Goal: Task Accomplishment & Management: Manage account settings

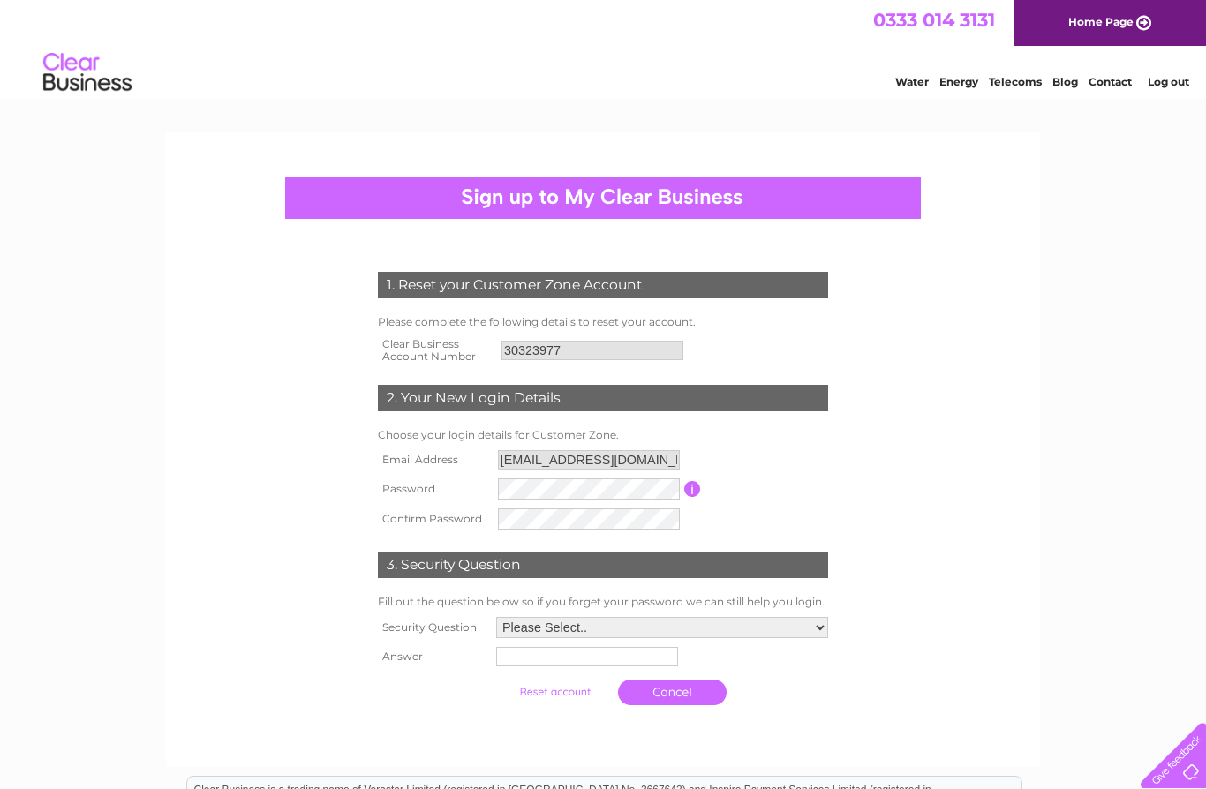
click at [919, 81] on link "Water" at bounding box center [912, 81] width 34 height 13
click at [1174, 83] on link "Log out" at bounding box center [1168, 81] width 41 height 13
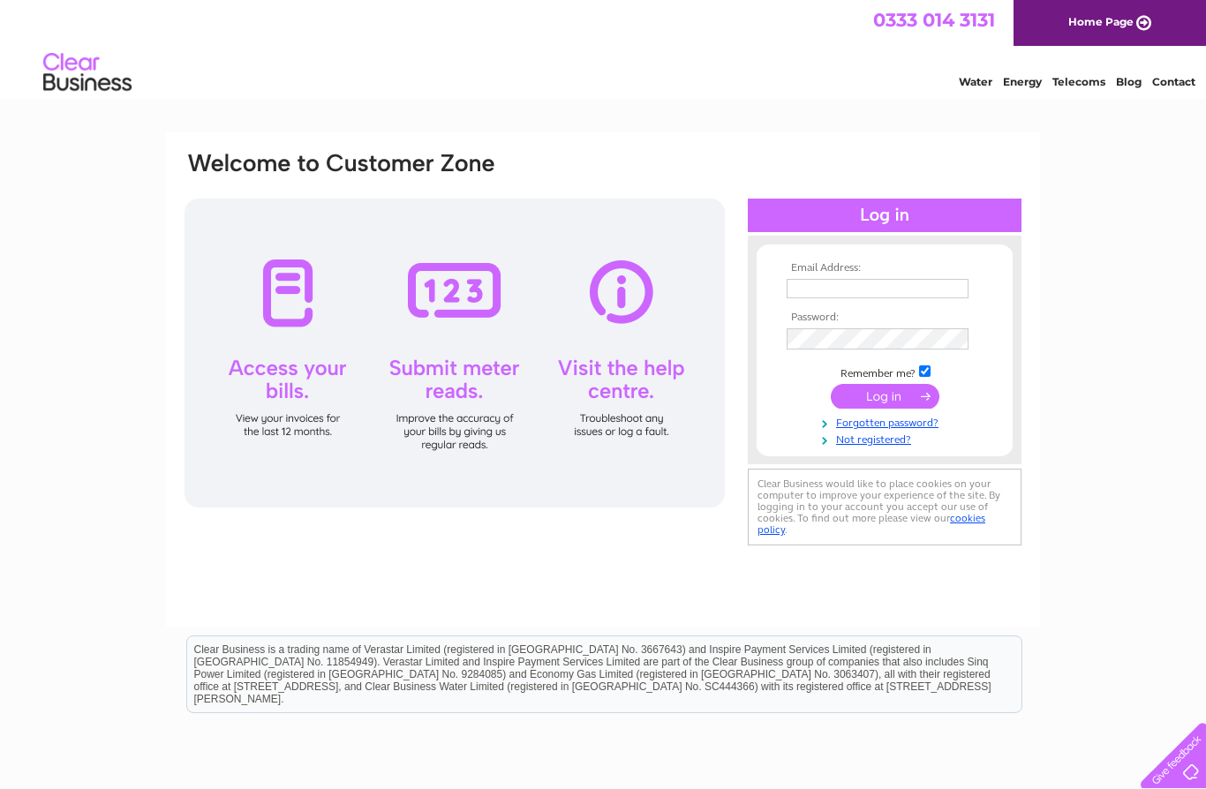
click at [911, 285] on input "text" at bounding box center [878, 288] width 182 height 19
type input "J"
type input "[EMAIL_ADDRESS][DOMAIN_NAME]"
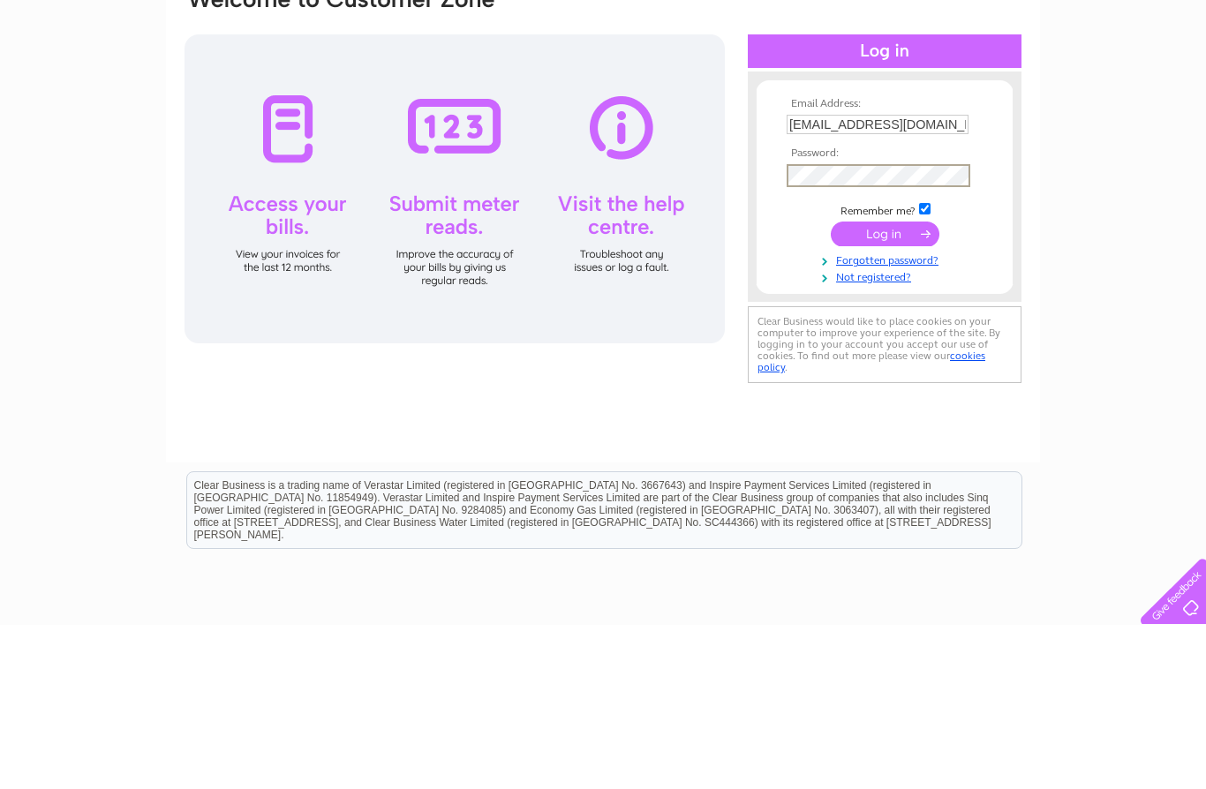
click at [892, 386] on input "submit" at bounding box center [885, 398] width 109 height 25
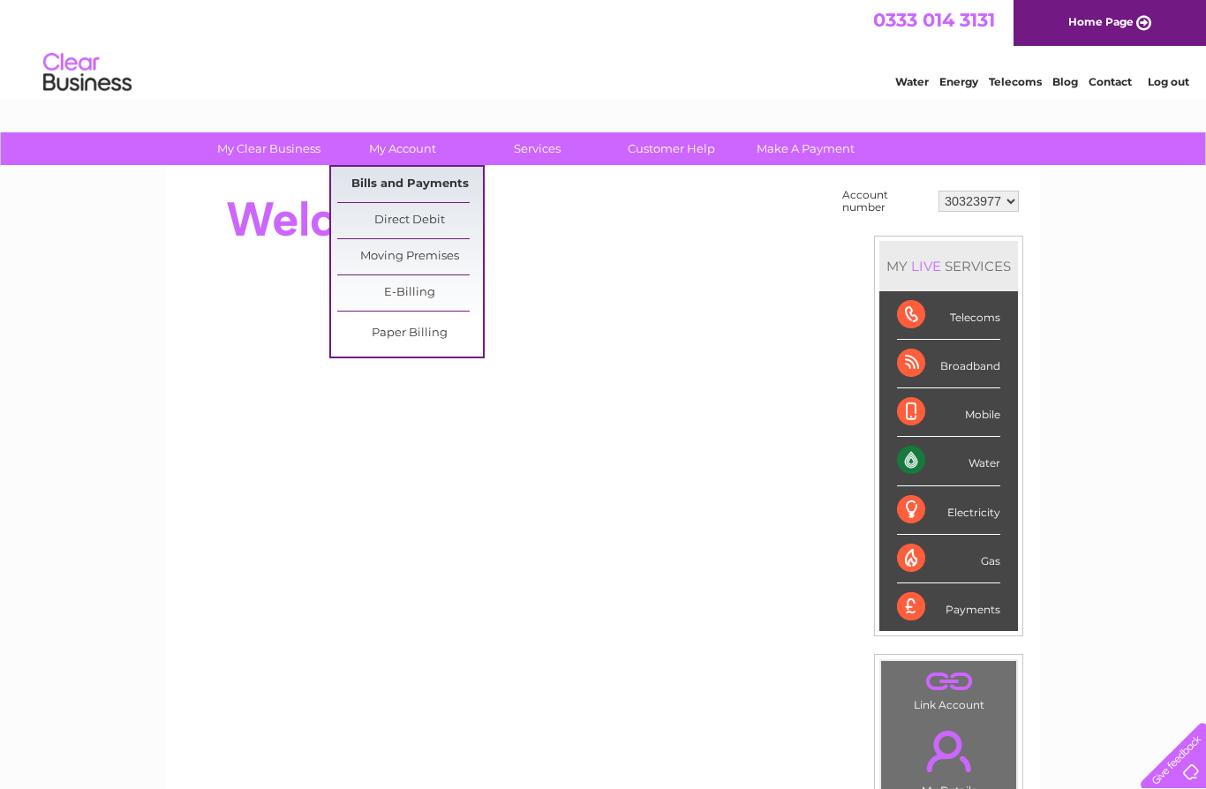
click at [456, 181] on link "Bills and Payments" at bounding box center [410, 184] width 146 height 35
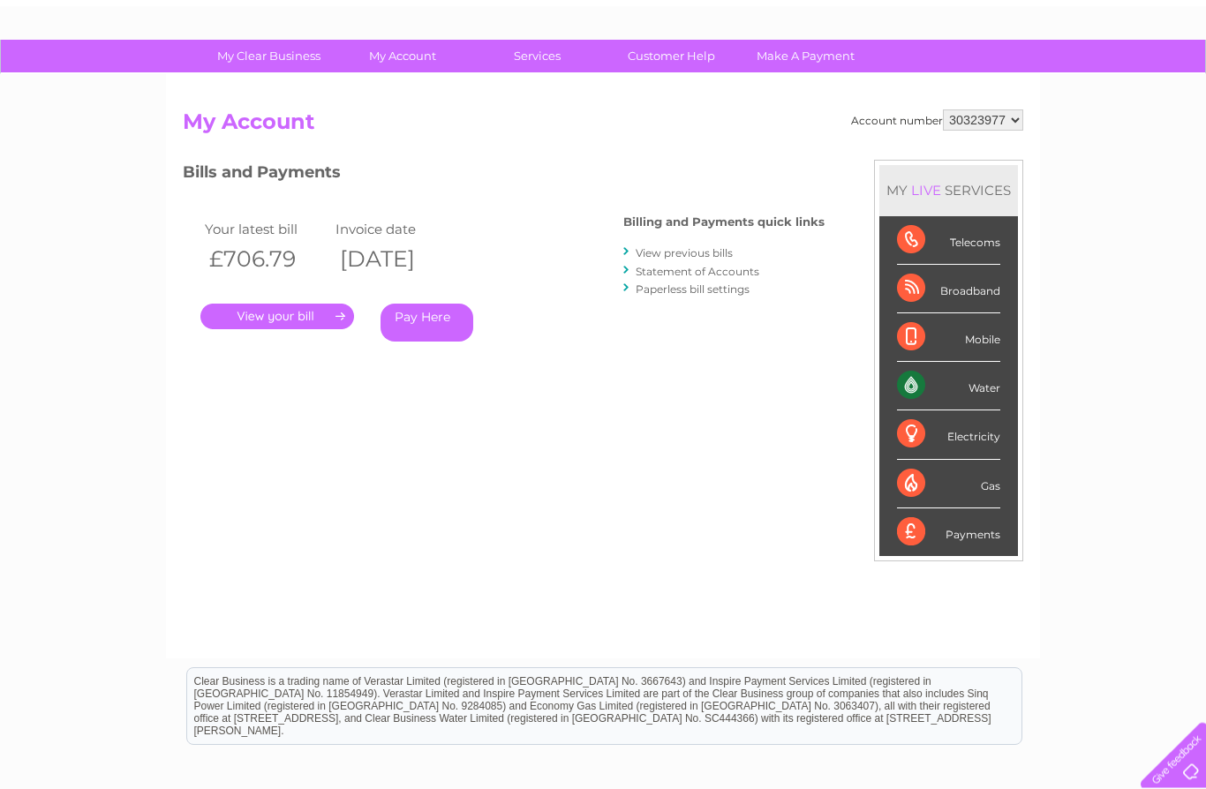
scroll to position [93, 0]
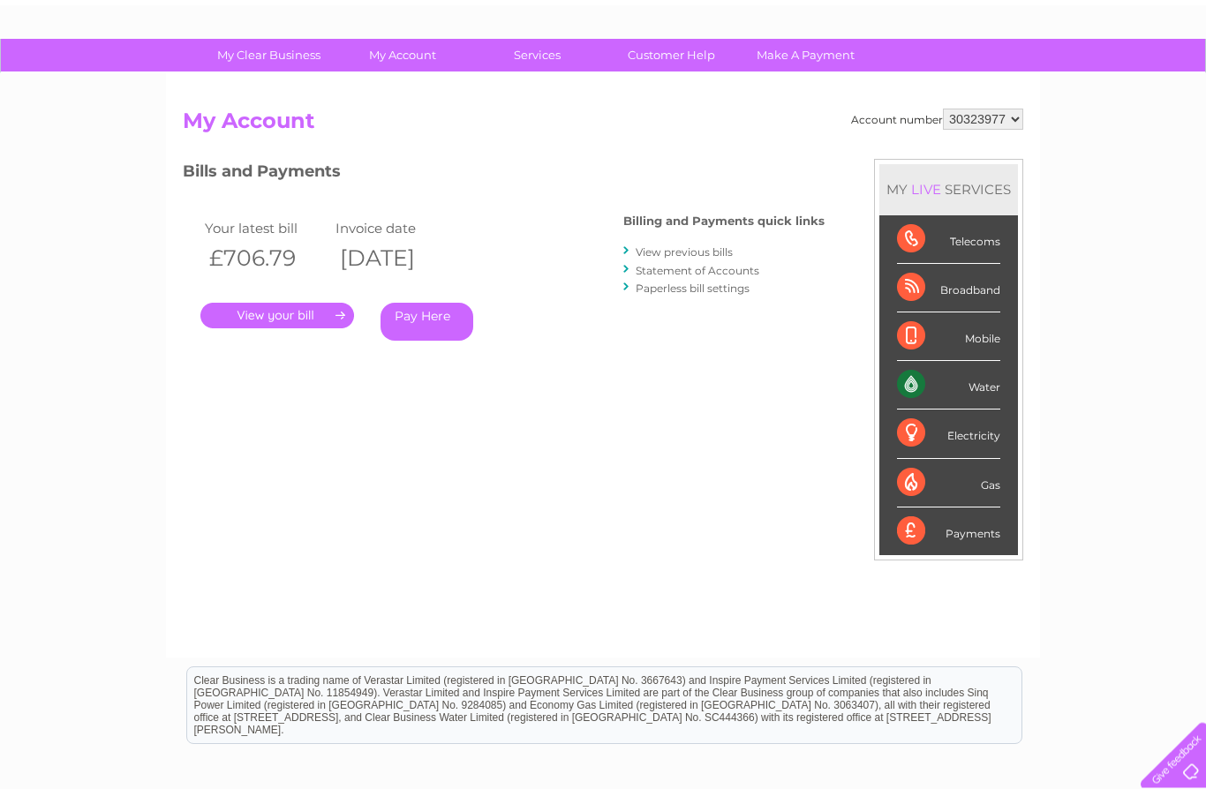
click at [722, 288] on link "Paperless bill settings" at bounding box center [693, 288] width 114 height 13
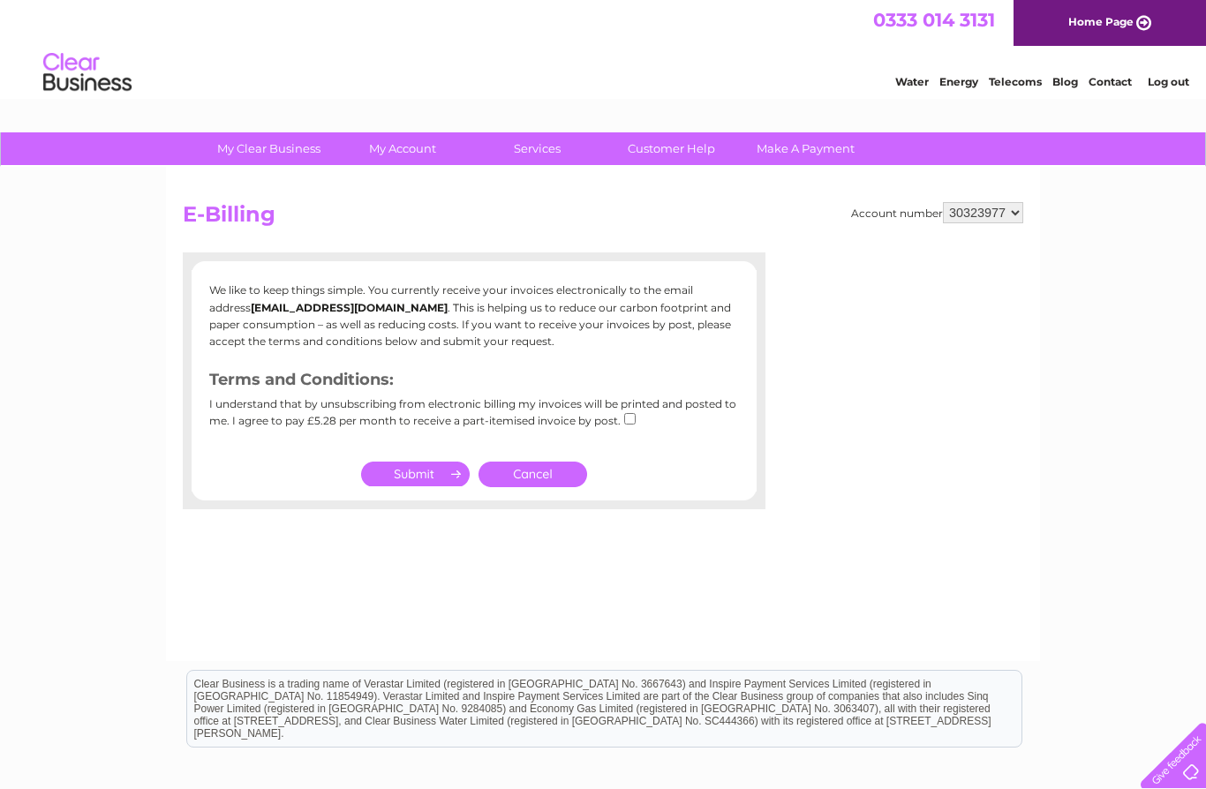
click at [548, 474] on link "Cancel" at bounding box center [532, 475] width 109 height 26
click at [561, 466] on link "Cancel" at bounding box center [532, 475] width 109 height 26
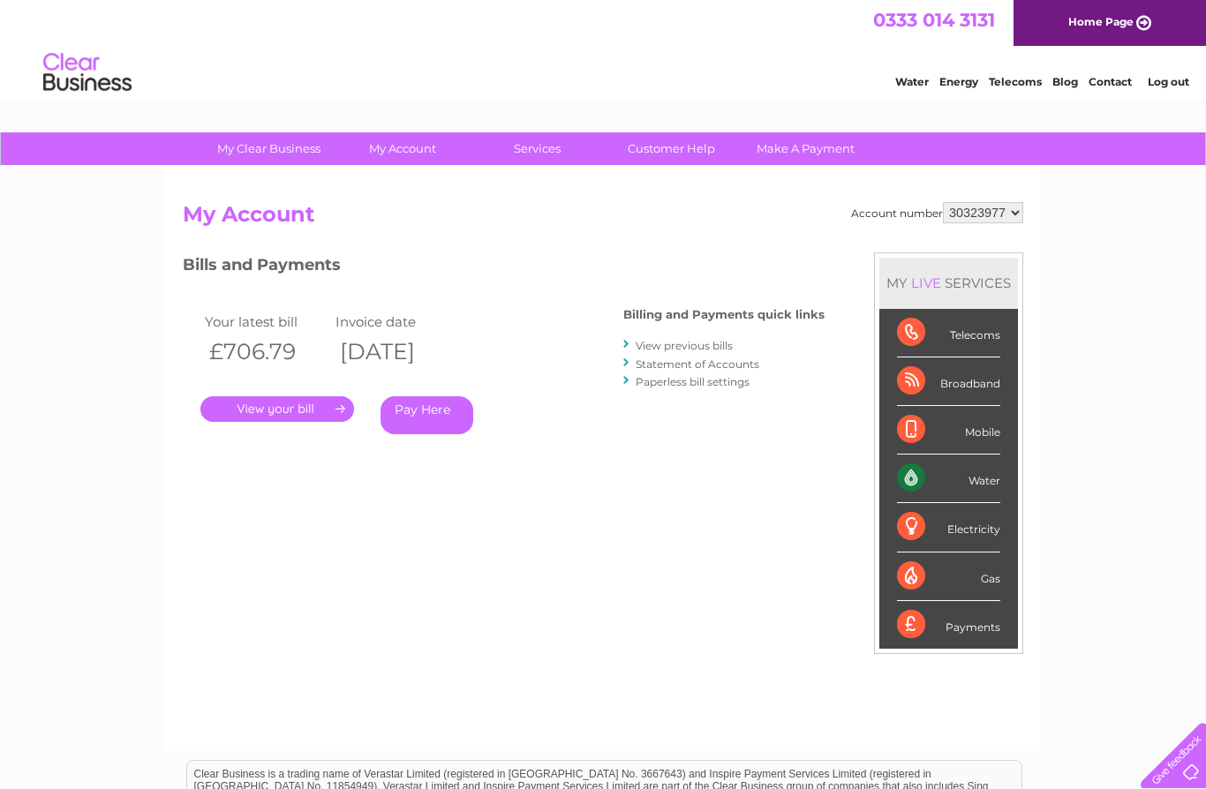
click at [723, 344] on link "View previous bills" at bounding box center [684, 345] width 97 height 13
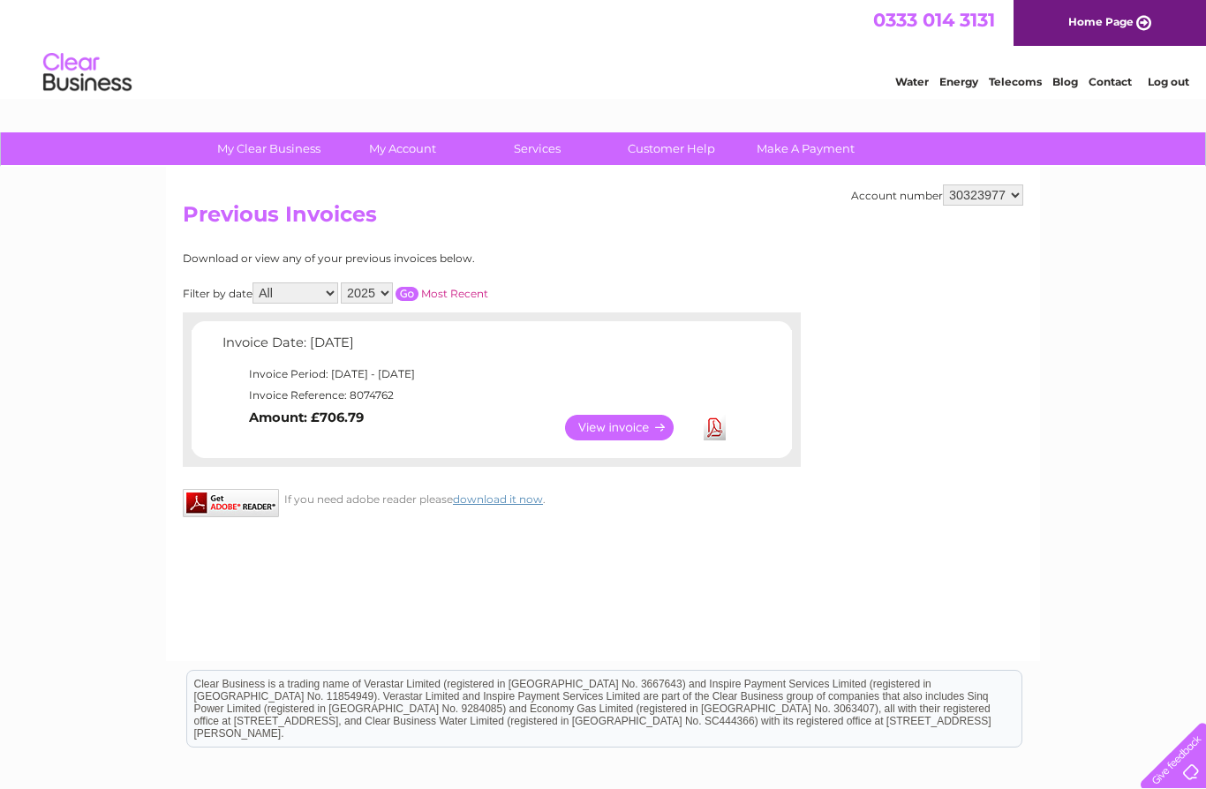
click at [629, 427] on link "View" at bounding box center [630, 428] width 130 height 26
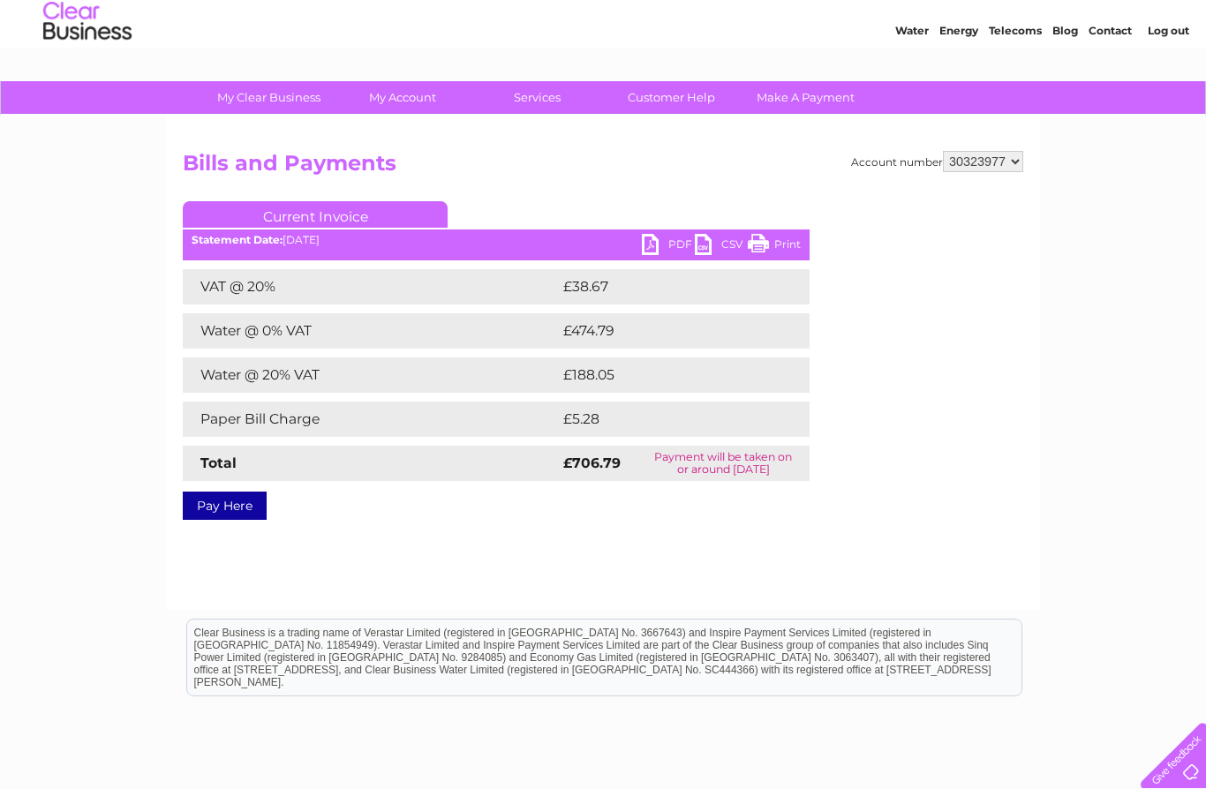
scroll to position [50, 0]
click at [662, 248] on link "PDF" at bounding box center [668, 248] width 53 height 26
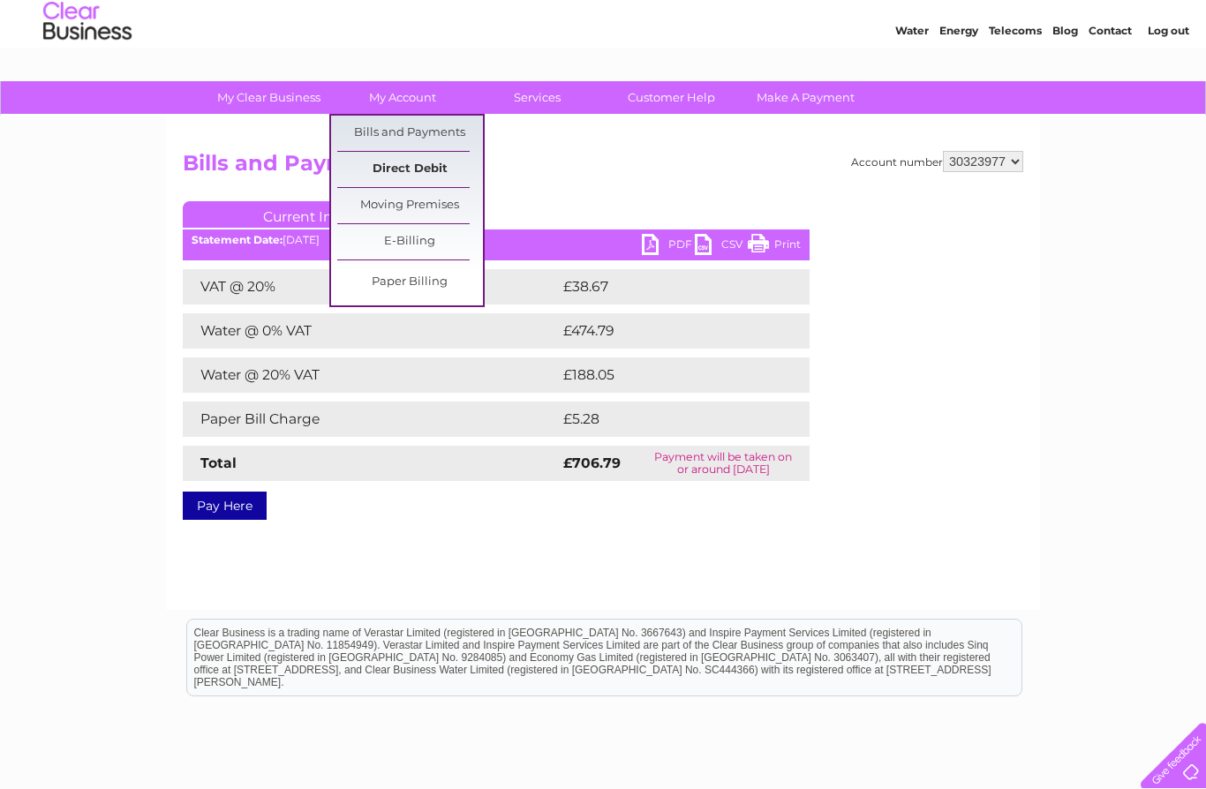
click at [432, 174] on link "Direct Debit" at bounding box center [410, 169] width 146 height 35
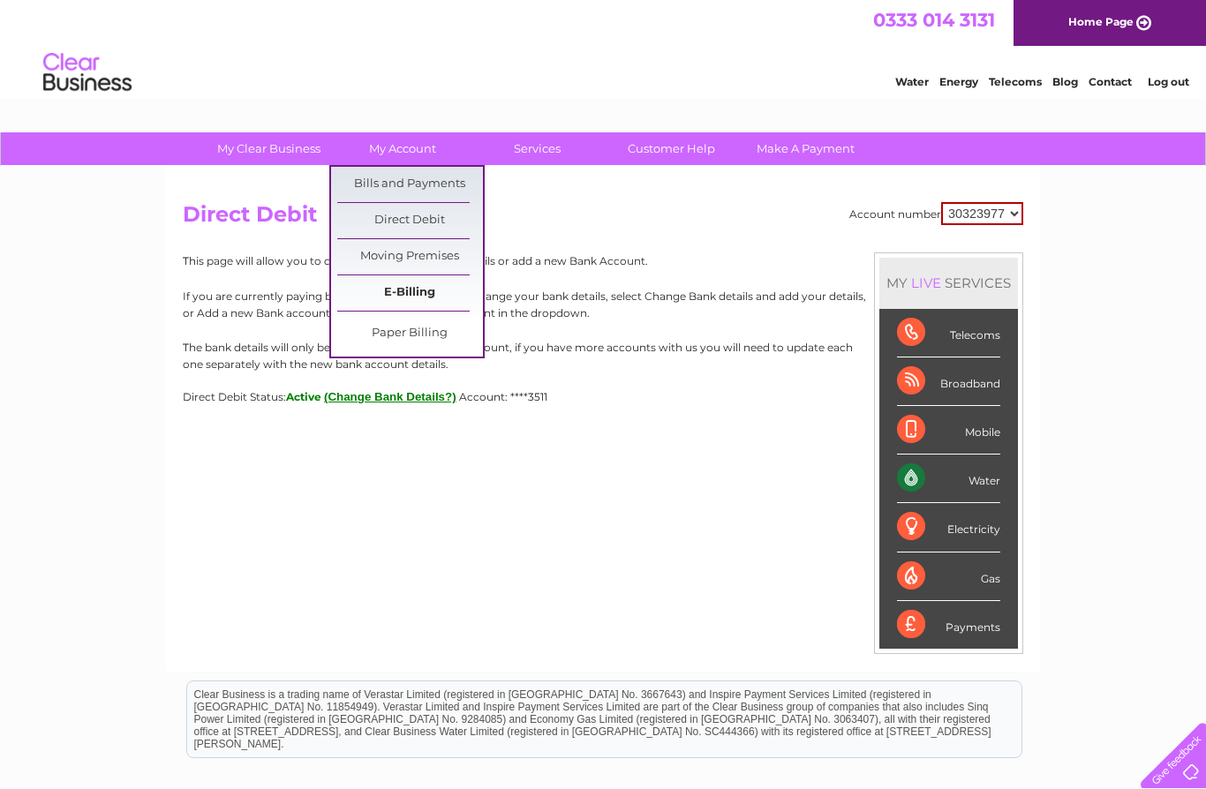
click at [440, 290] on link "E-Billing" at bounding box center [410, 292] width 146 height 35
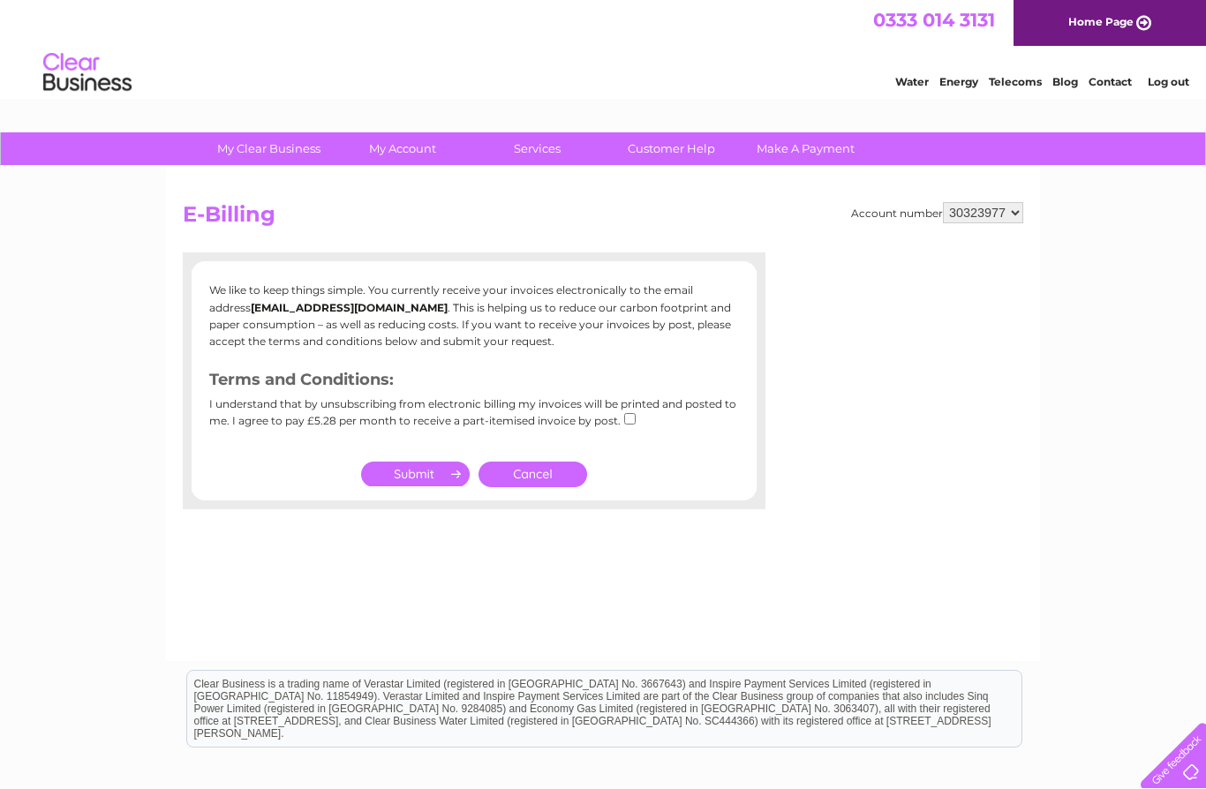
click at [669, 590] on div "Account number 30323977 E-Billing We like to keep things simple. You currently …" at bounding box center [603, 414] width 874 height 494
click at [1123, 76] on link "Contact" at bounding box center [1109, 81] width 43 height 13
